Goal: Navigation & Orientation: Find specific page/section

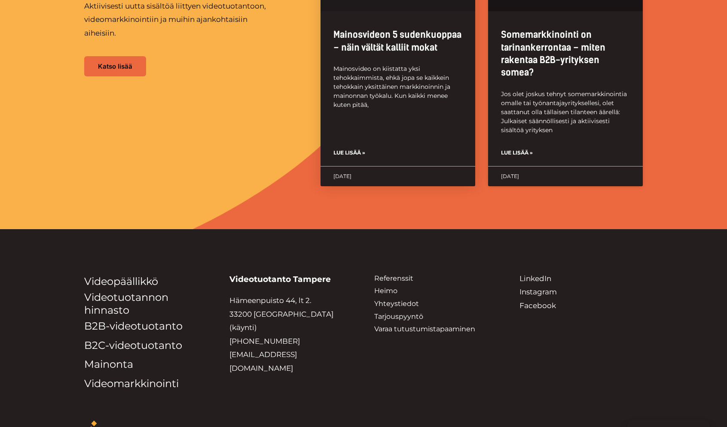
scroll to position [2172, 0]
click at [402, 299] on link "Yhteystiedot" at bounding box center [396, 303] width 45 height 8
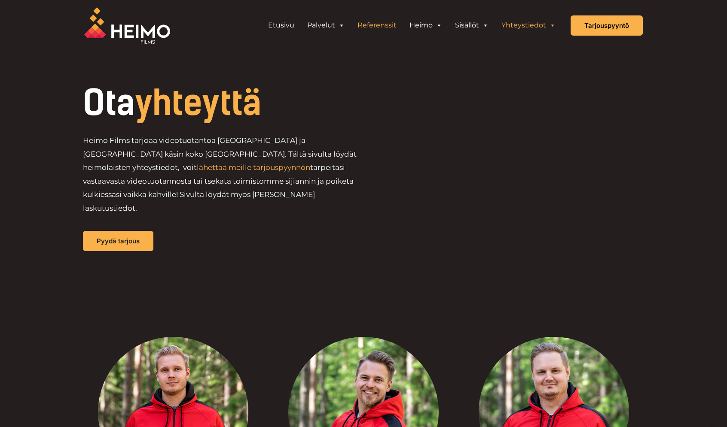
click at [389, 30] on link "Referenssit" at bounding box center [377, 25] width 52 height 17
